Goal: Information Seeking & Learning: Learn about a topic

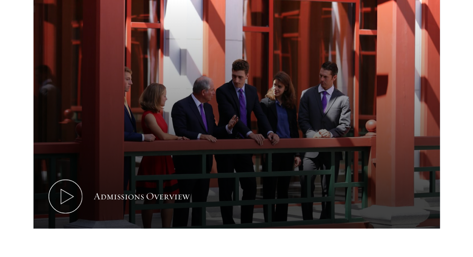
scroll to position [373, 0]
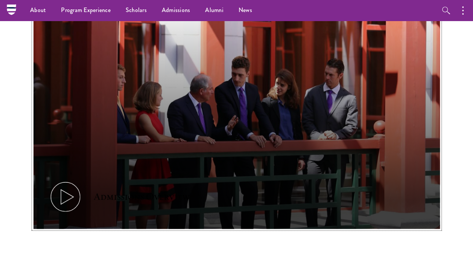
click at [78, 188] on icon at bounding box center [66, 197] width 34 height 34
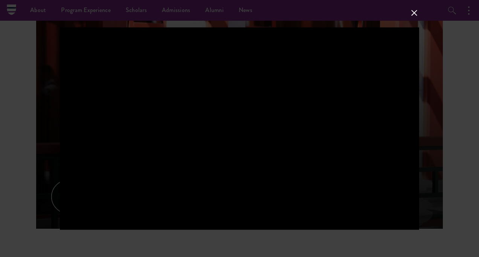
click at [35, 166] on div at bounding box center [239, 128] width 479 height 257
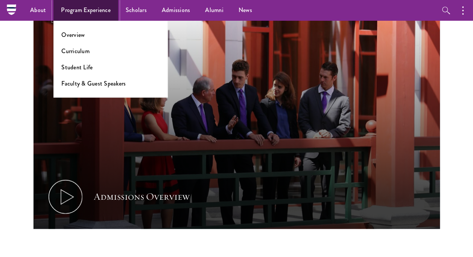
click at [75, 10] on link "Program Experience" at bounding box center [85, 10] width 65 height 21
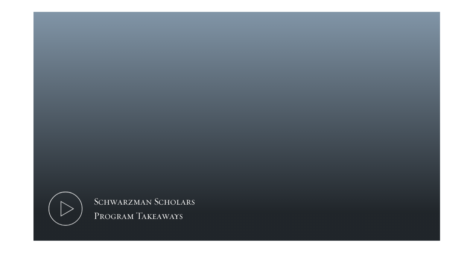
scroll to position [745, 0]
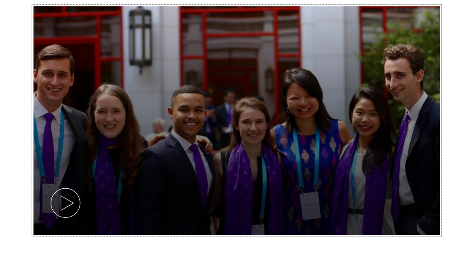
click at [154, 172] on button "Schwarzman Scholars Program Takeaways" at bounding box center [236, 120] width 406 height 229
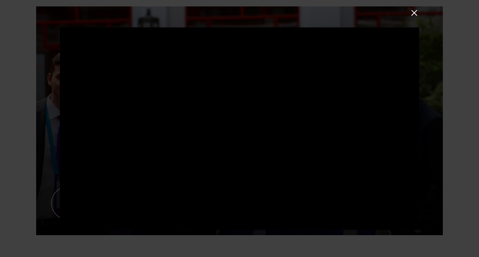
click at [40, 202] on div at bounding box center [239, 128] width 479 height 257
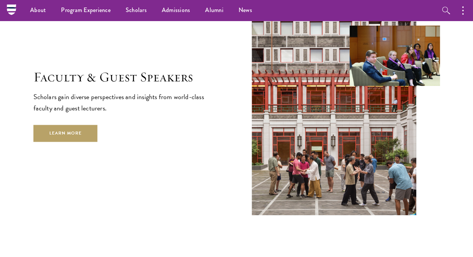
scroll to position [2737, 0]
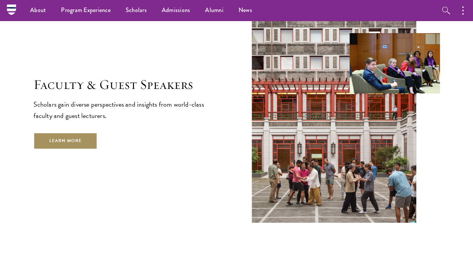
click at [66, 132] on link "Learn More" at bounding box center [65, 140] width 64 height 17
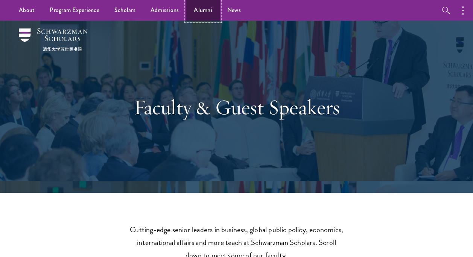
click at [193, 9] on link "Alumni" at bounding box center [202, 10] width 33 height 21
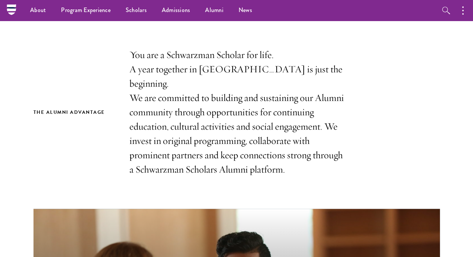
scroll to position [221, 0]
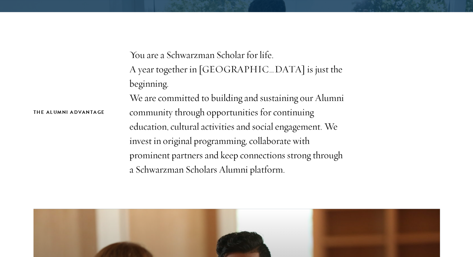
click at [206, 149] on p "You are a Schwarzman Scholar for life. A year together in Beijing is just the b…" at bounding box center [236, 112] width 215 height 129
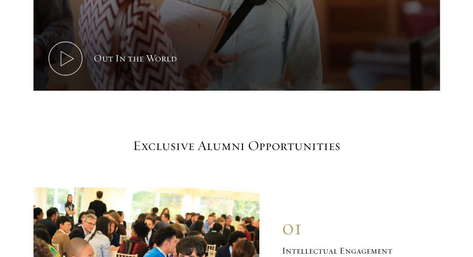
scroll to position [568, 0]
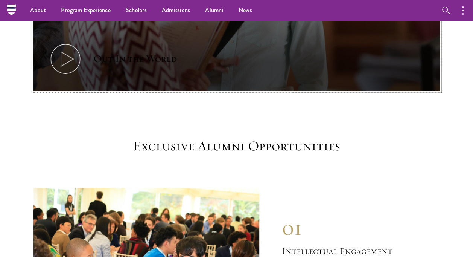
click at [162, 58] on div "Out In the World" at bounding box center [135, 59] width 83 height 14
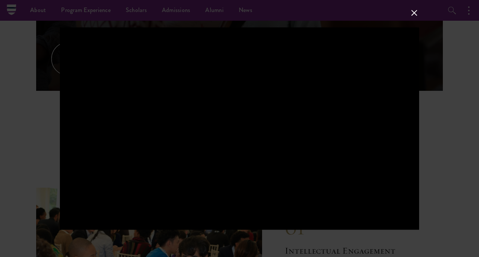
click at [455, 111] on div at bounding box center [239, 128] width 479 height 257
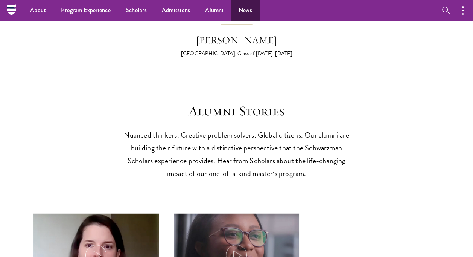
scroll to position [1952, 0]
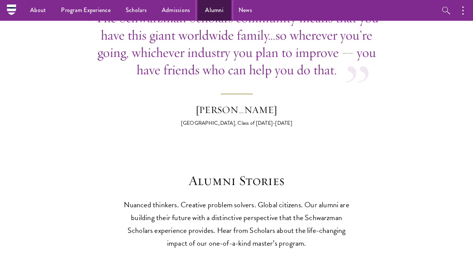
click at [213, 14] on link "Alumni" at bounding box center [214, 10] width 33 height 21
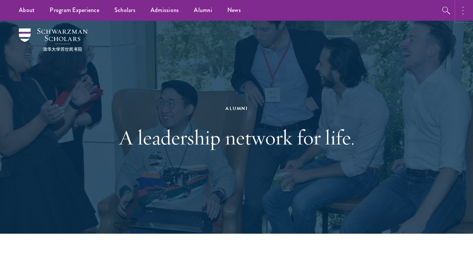
click at [466, 7] on button "button" at bounding box center [464, 10] width 17 height 21
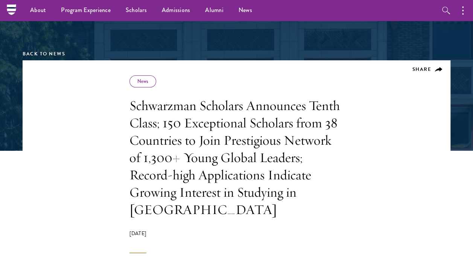
scroll to position [77, 0]
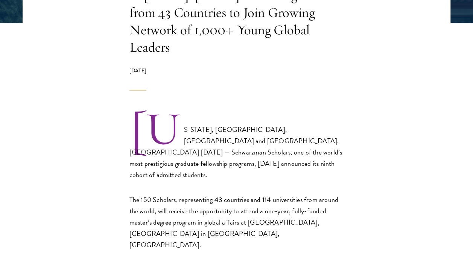
scroll to position [211, 0]
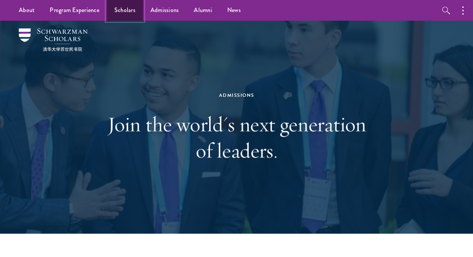
click at [124, 6] on link "Scholars" at bounding box center [125, 10] width 36 height 21
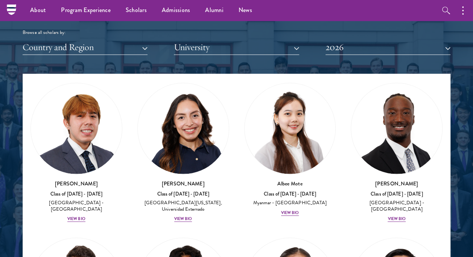
scroll to position [4482, 0]
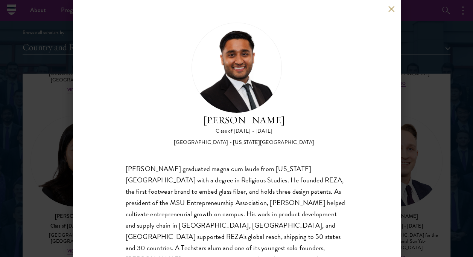
scroll to position [30, 0]
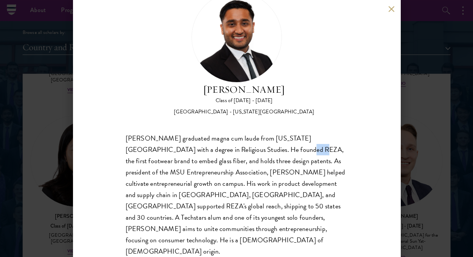
drag, startPoint x: 256, startPoint y: 148, endPoint x: 239, endPoint y: 145, distance: 17.1
click at [239, 145] on div "Mustafa Syed graduated magna cum laude from Michigan State University with a de…" at bounding box center [237, 194] width 222 height 125
copy div "REZA"
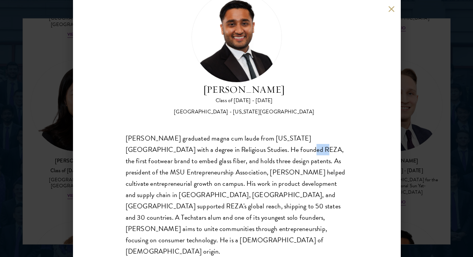
scroll to position [984, 0]
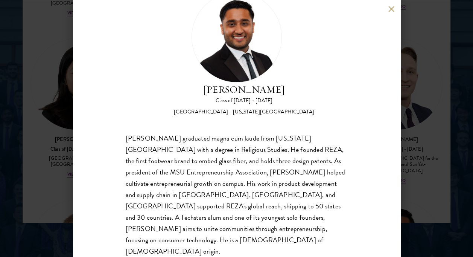
click at [429, 137] on div "Mustafa Syed Class of 2025 - 2026 United States of America - Michigan State Uni…" at bounding box center [236, 128] width 473 height 257
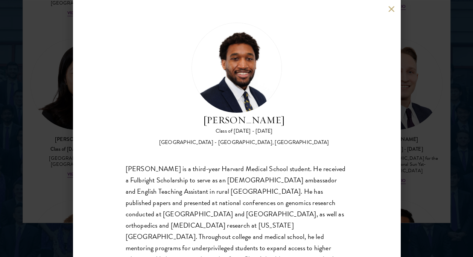
scroll to position [30, 0]
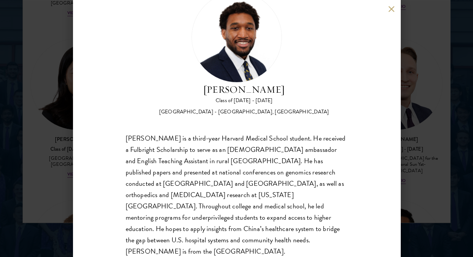
click at [400, 142] on div "Nasir Stovall Class of 2025 - 2026 United States of America - Stony Brook Unive…" at bounding box center [236, 128] width 473 height 257
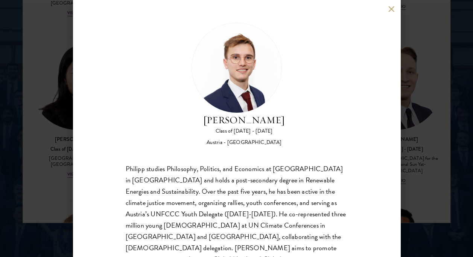
scroll to position [30, 0]
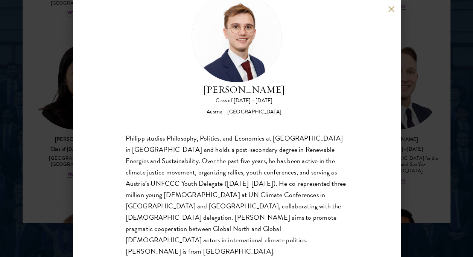
click at [59, 176] on div "Philipp Alexander Steininger Class of 2025 - 2026 Austria - Central European Un…" at bounding box center [236, 128] width 473 height 257
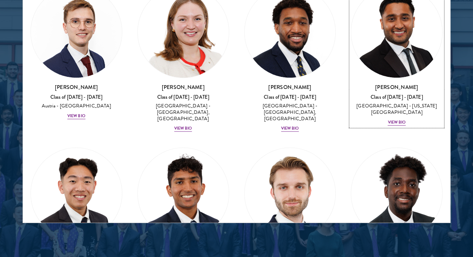
scroll to position [4696, 0]
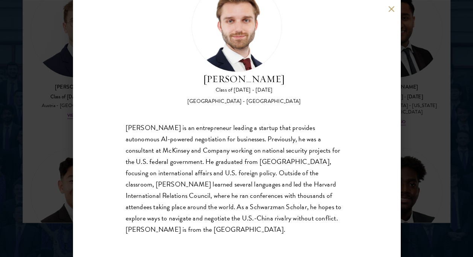
scroll to position [41, 0]
click at [53, 169] on div "Davis Tyler-Dudley Class of 2025 - 2026 United States of America - Harvard Univ…" at bounding box center [236, 128] width 473 height 257
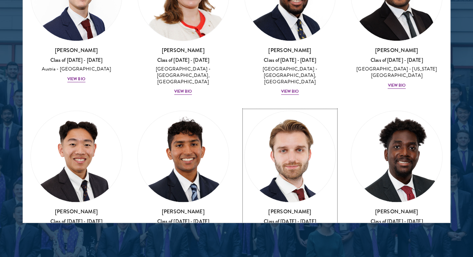
scroll to position [4764, 0]
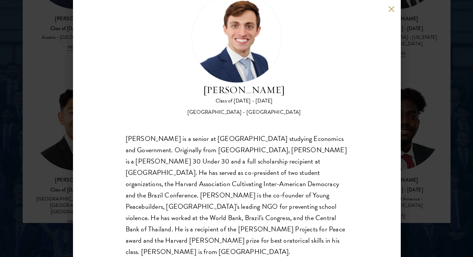
scroll to position [30, 0]
drag, startPoint x: 156, startPoint y: 89, endPoint x: 327, endPoint y: 91, distance: 170.5
click at [327, 91] on div "Eduardo Vasconcelos Goyanna Filho Class of 2025 - 2026 Brazil - Harvard Univers…" at bounding box center [237, 53] width 222 height 123
copy h2 "Eduardo Vasconcelos Goyanna Filho"
click at [79, 113] on div "Eduardo Vasconcelos Goyanna Filho Class of 2025 - 2026 Brazil - Harvard Univers…" at bounding box center [236, 128] width 327 height 257
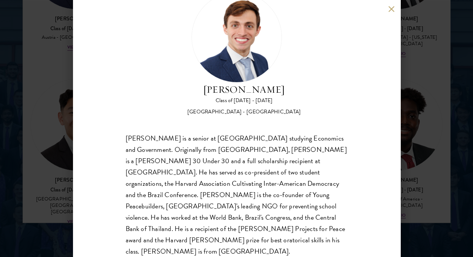
click at [52, 105] on div "Eduardo Vasconcelos Goyanna Filho Class of 2025 - 2026 Brazil - Harvard Univers…" at bounding box center [236, 128] width 473 height 257
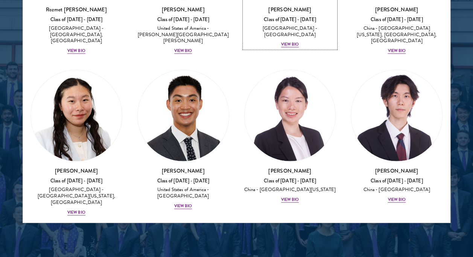
scroll to position [5097, 0]
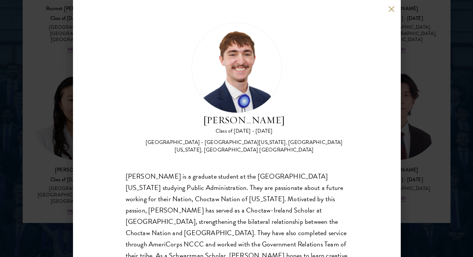
scroll to position [38, 0]
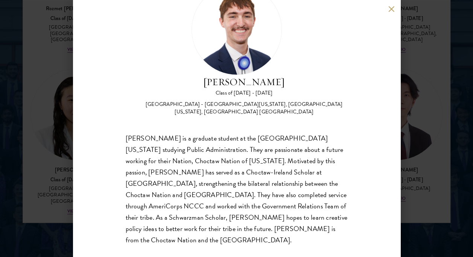
click at [429, 134] on div "Austin West Class of 2025 - 2026 United States of America - University of Centr…" at bounding box center [236, 128] width 473 height 257
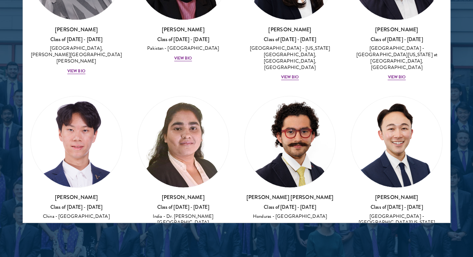
scroll to position [3133, 0]
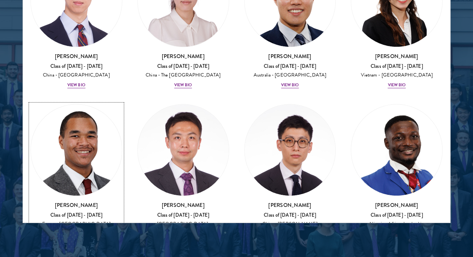
click at [70, 243] on div "View Bio" at bounding box center [76, 246] width 18 height 6
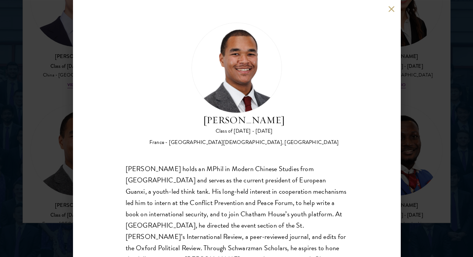
scroll to position [30, 0]
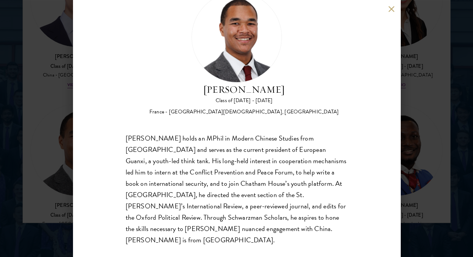
click at [386, 9] on div "Angelo M'ba Class of 2025 - 2026 France - Institut Catholique de Rennes, Univer…" at bounding box center [236, 128] width 327 height 257
click at [389, 9] on button at bounding box center [391, 9] width 6 height 6
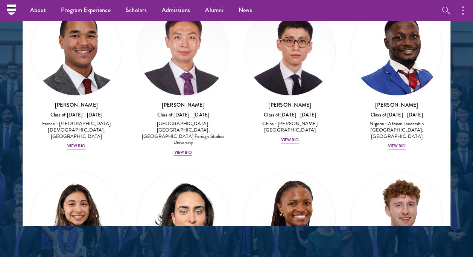
scroll to position [3235, 0]
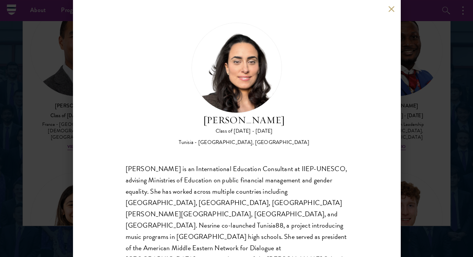
scroll to position [42, 0]
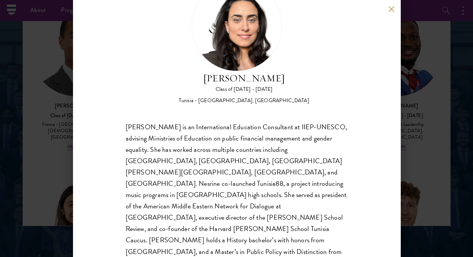
click at [425, 91] on div "Nesrine Mbarek Class of 2025 - 2026 Tunisia - Stanford University, Harvard Univ…" at bounding box center [236, 128] width 473 height 257
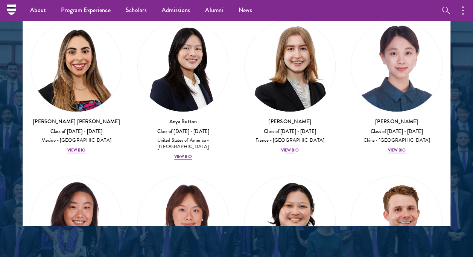
scroll to position [767, 0]
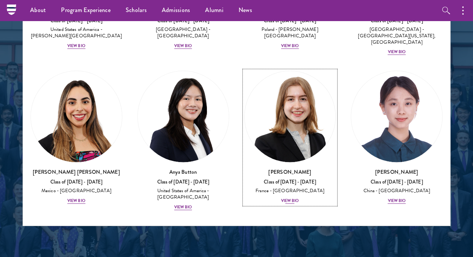
click at [289, 198] on div "View Bio" at bounding box center [290, 201] width 18 height 6
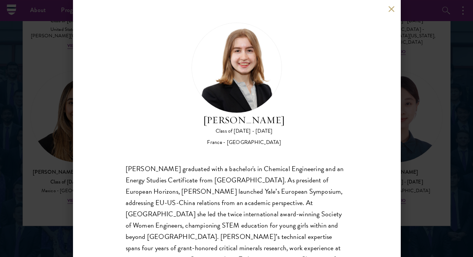
scroll to position [42, 0]
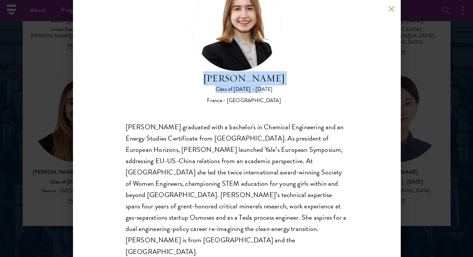
drag, startPoint x: 192, startPoint y: 79, endPoint x: 303, endPoint y: 87, distance: 110.5
click at [303, 87] on div "Anne-Amélie Campant Class of 2025 - 2026 France - Yale University" at bounding box center [237, 42] width 222 height 123
copy div "Anne-Amélie Campant Class of 2025 - 2026"
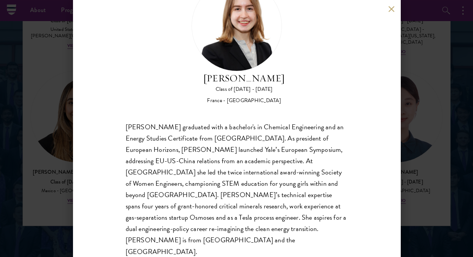
click at [444, 123] on div "Anne-Amélie Campant Class of 2025 - 2026 France - Yale University Anne-Amélie C…" at bounding box center [236, 128] width 473 height 257
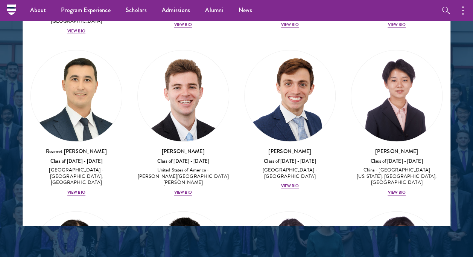
scroll to position [5035, 0]
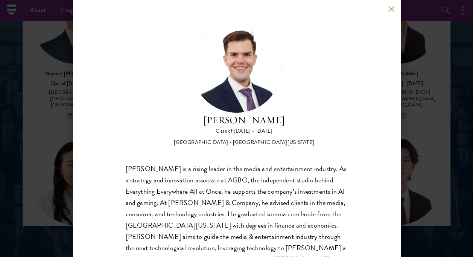
scroll to position [30, 0]
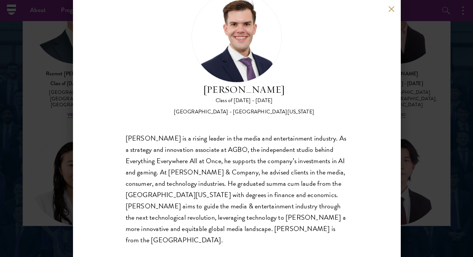
click at [421, 138] on div "Garrett Williams Class of 2025 - 2026 United States of America - University of …" at bounding box center [236, 128] width 473 height 257
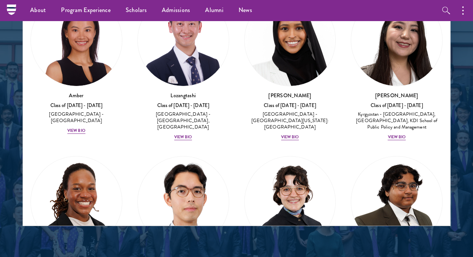
scroll to position [2371, 0]
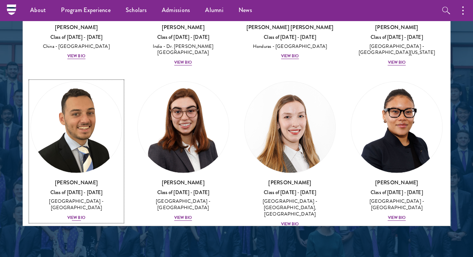
click at [72, 198] on div "United Kingdom - University of Cambridge" at bounding box center [76, 204] width 92 height 13
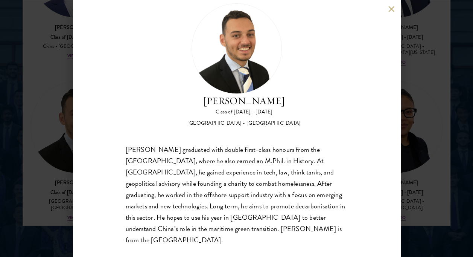
scroll to position [1206, 0]
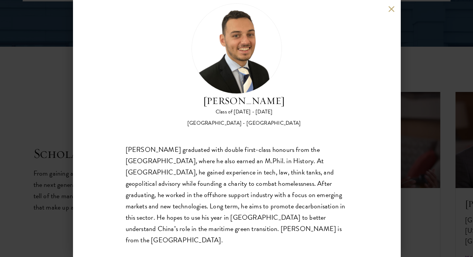
click at [388, 12] on div "Jacob Keisner Class of 2025 - 2026 United Kingdom - University of Cambridge Jac…" at bounding box center [236, 128] width 327 height 257
click at [390, 9] on button at bounding box center [391, 9] width 6 height 6
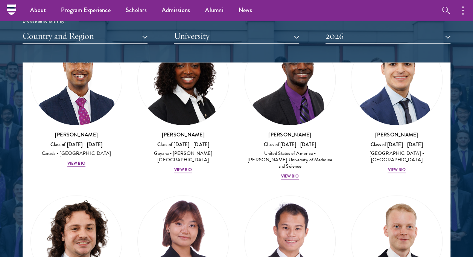
scroll to position [1870, 0]
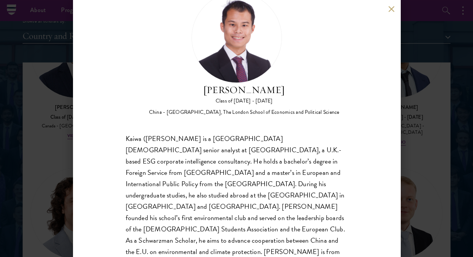
scroll to position [34, 0]
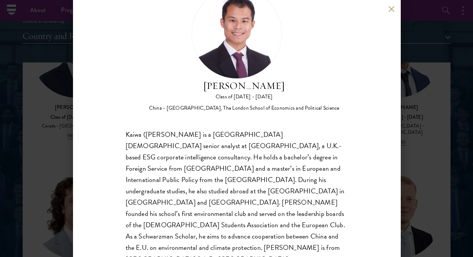
click at [409, 151] on div "Shaun Ho Class of 2025 - 2026 China - Georgetown University, The London School …" at bounding box center [236, 128] width 473 height 257
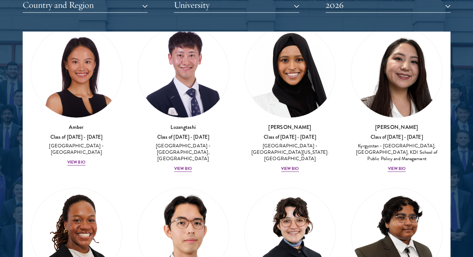
scroll to position [2371, 0]
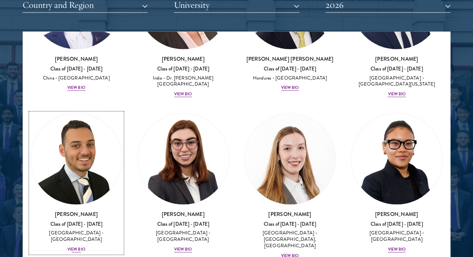
click at [77, 246] on div "View Bio" at bounding box center [76, 249] width 18 height 6
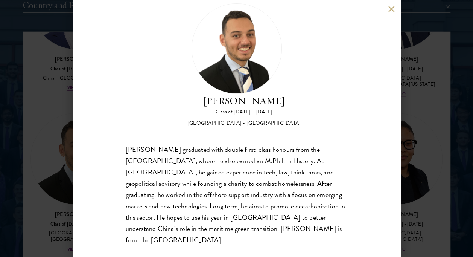
scroll to position [19, 0]
click at [391, 9] on button at bounding box center [391, 9] width 6 height 6
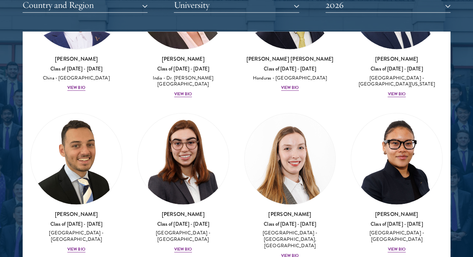
scroll to position [4194, 0]
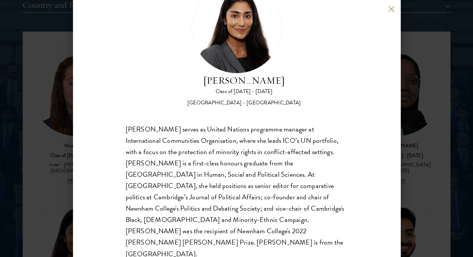
scroll to position [40, 0]
click at [434, 81] on div "Mia Sawjani Class of 2025 - 2026 United Kingdom - University of Cambridge Mia S…" at bounding box center [236, 128] width 473 height 257
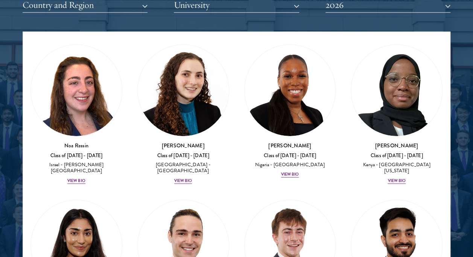
scroll to position [4502, 0]
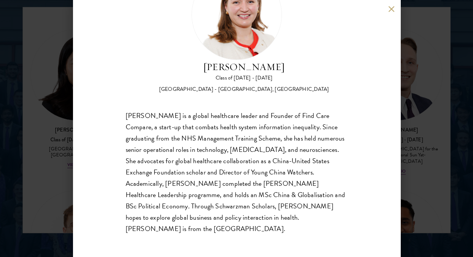
scroll to position [977, 0]
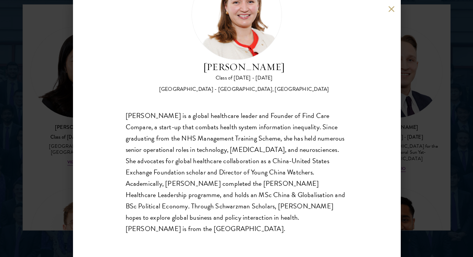
click at [438, 86] on div "Roxanne Stevenson-Brown Class of 2025 - 2026 United Kingdom - King's College Lo…" at bounding box center [236, 128] width 473 height 257
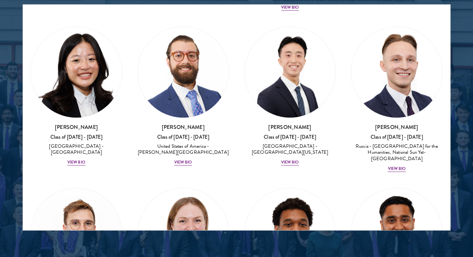
scroll to position [5511, 0]
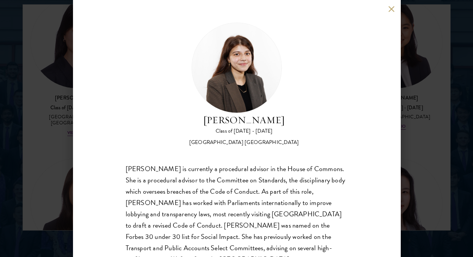
scroll to position [19, 0]
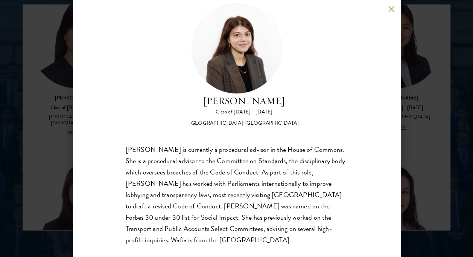
click at [25, 134] on div "Wafia Zia Class of 2025 - 2026 United Kingdom - University College London Wafia…" at bounding box center [236, 128] width 473 height 257
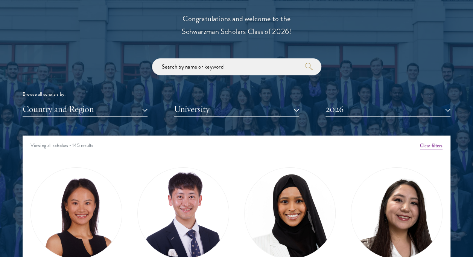
scroll to position [846, 0]
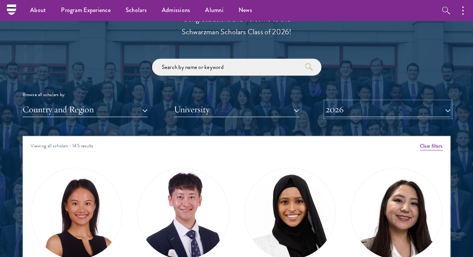
click at [357, 111] on button "2026" at bounding box center [388, 109] width 125 height 15
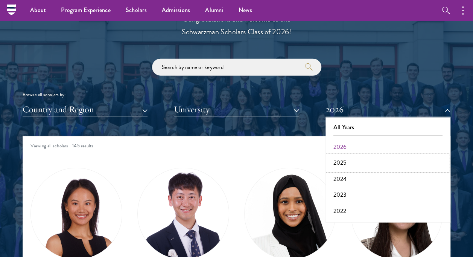
click at [339, 159] on button "2025" at bounding box center [388, 163] width 120 height 16
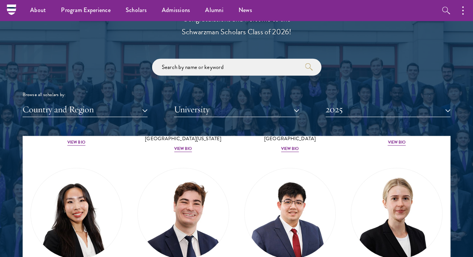
scroll to position [738, 0]
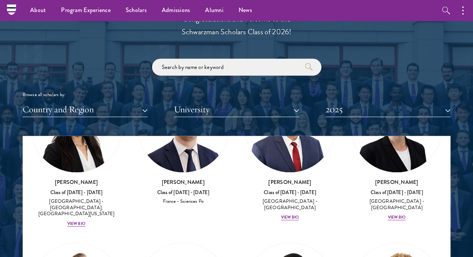
click at [188, 198] on div "France - Sciences Po" at bounding box center [183, 201] width 92 height 6
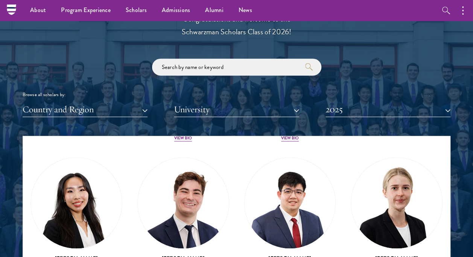
click at [175, 254] on h3 "Joao Felipe Chertouh" at bounding box center [183, 258] width 92 height 8
click at [181, 188] on img at bounding box center [183, 203] width 91 height 91
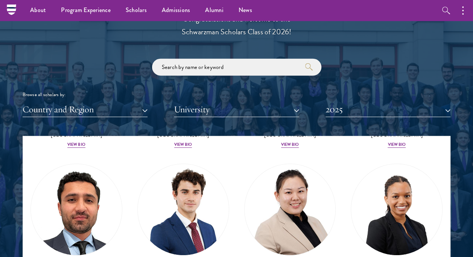
scroll to position [4609, 0]
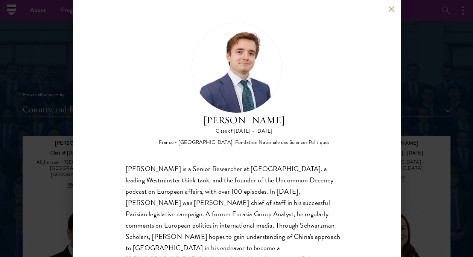
scroll to position [42, 0]
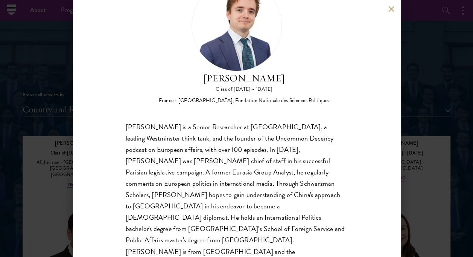
click at [412, 111] on div "François Valentin Class of 2024 - 2025 France - Georgetown University, Fondatio…" at bounding box center [236, 128] width 473 height 257
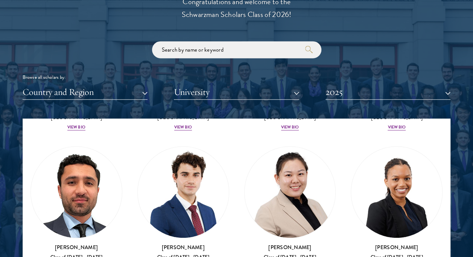
scroll to position [651, 0]
